Goal: Find specific page/section: Find specific page/section

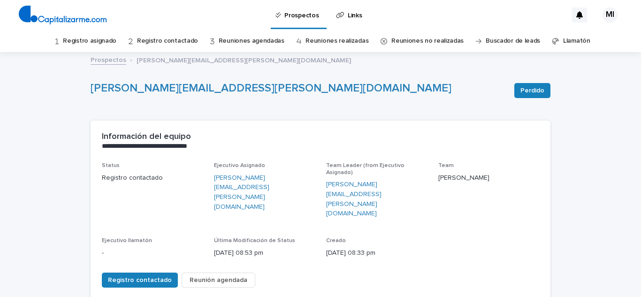
click at [105, 37] on link "Registro asignado" at bounding box center [90, 41] width 54 height 22
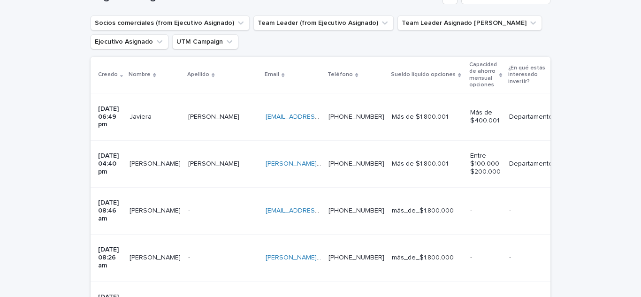
scroll to position [157, 0]
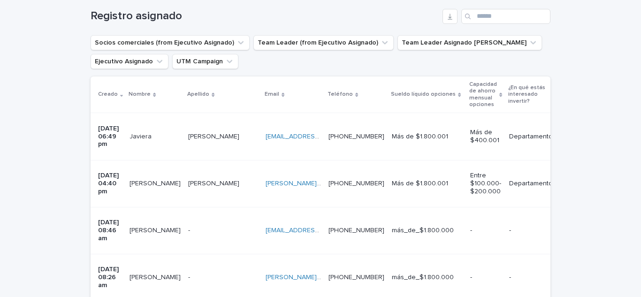
click at [149, 225] on p "[PERSON_NAME]" at bounding box center [156, 230] width 53 height 10
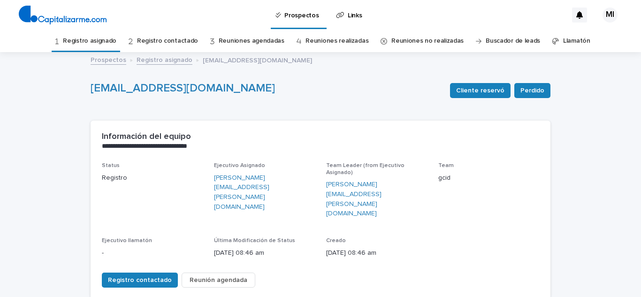
click at [102, 42] on link "Registro asignado" at bounding box center [90, 41] width 54 height 22
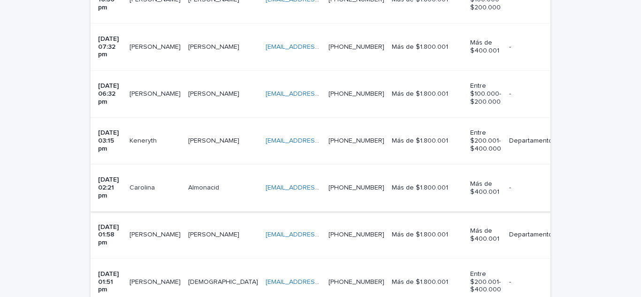
scroll to position [532, 0]
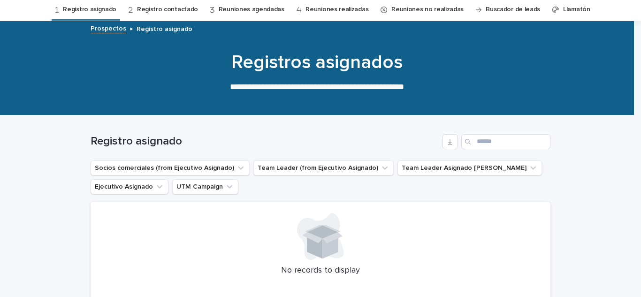
scroll to position [31, 0]
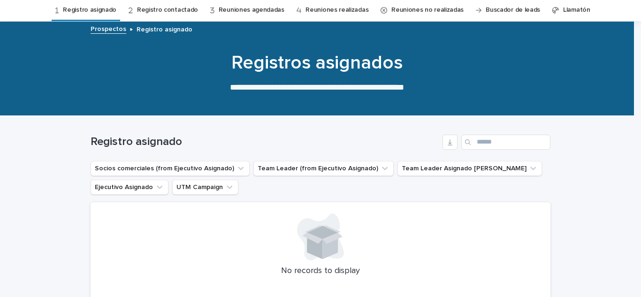
click at [111, 32] on link "Prospectos" at bounding box center [109, 28] width 36 height 11
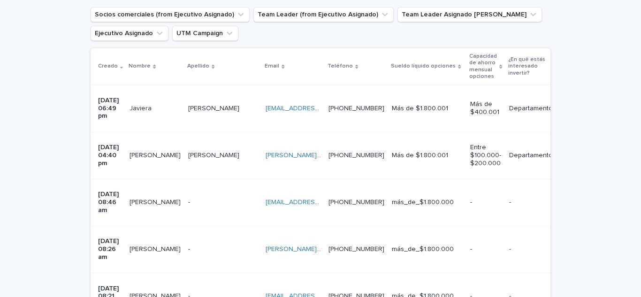
scroll to position [188, 0]
